Goal: Transaction & Acquisition: Subscribe to service/newsletter

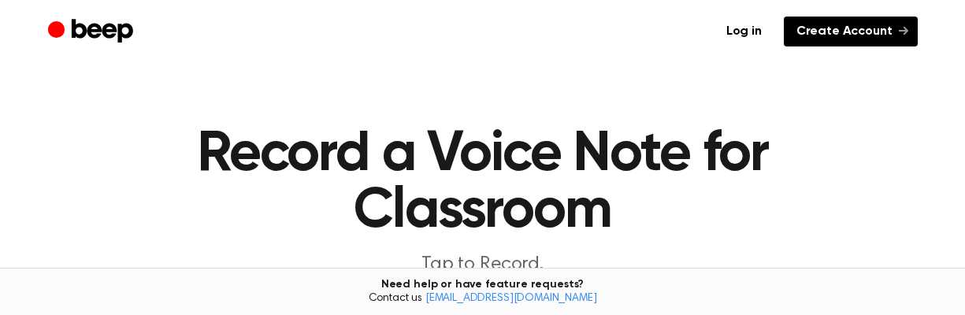
click at [820, 38] on link "Create Account" at bounding box center [851, 32] width 134 height 30
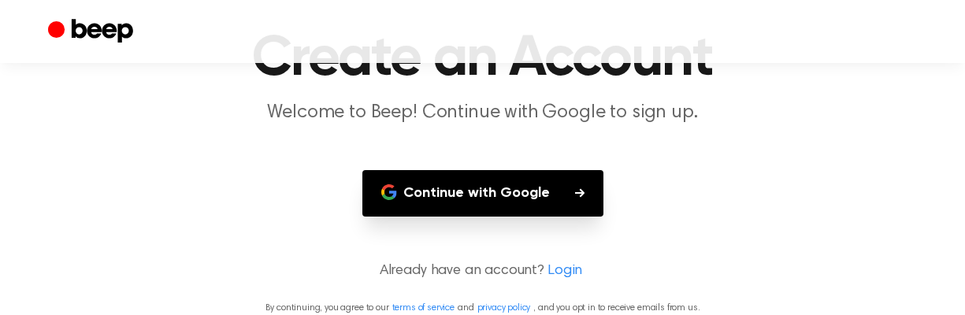
scroll to position [108, 0]
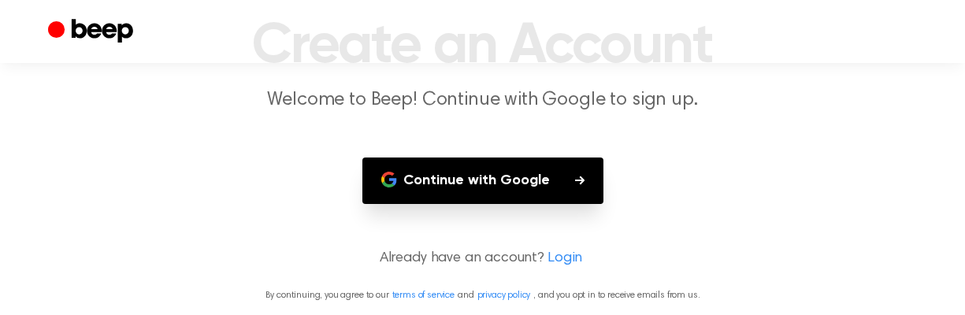
click at [498, 188] on button "Continue with Google" at bounding box center [482, 181] width 241 height 46
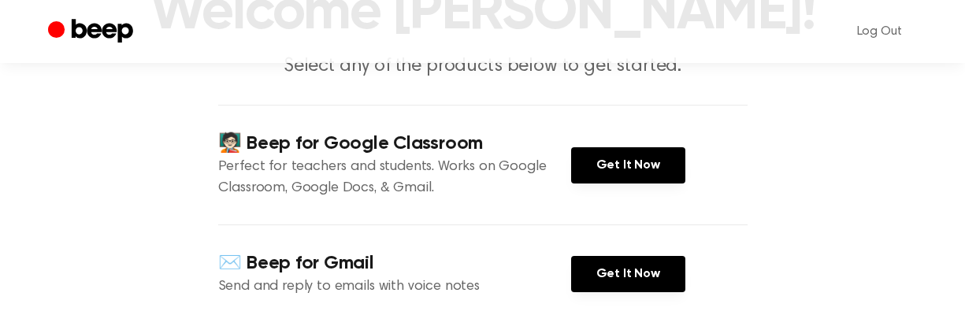
scroll to position [143, 0]
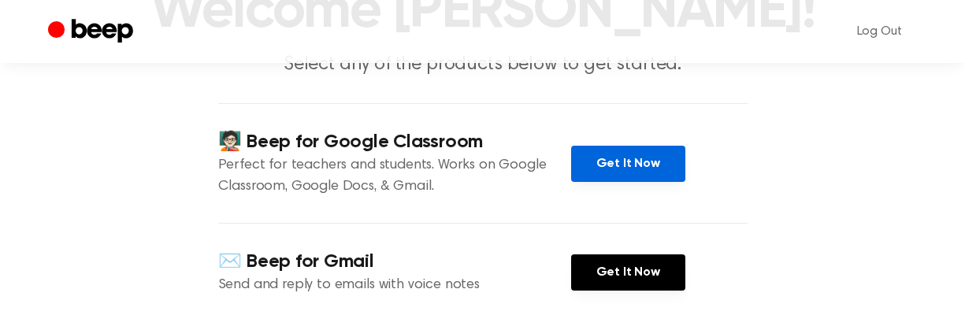
click at [613, 162] on link "Get It Now" at bounding box center [628, 164] width 114 height 36
